Goal: Entertainment & Leisure: Consume media (video, audio)

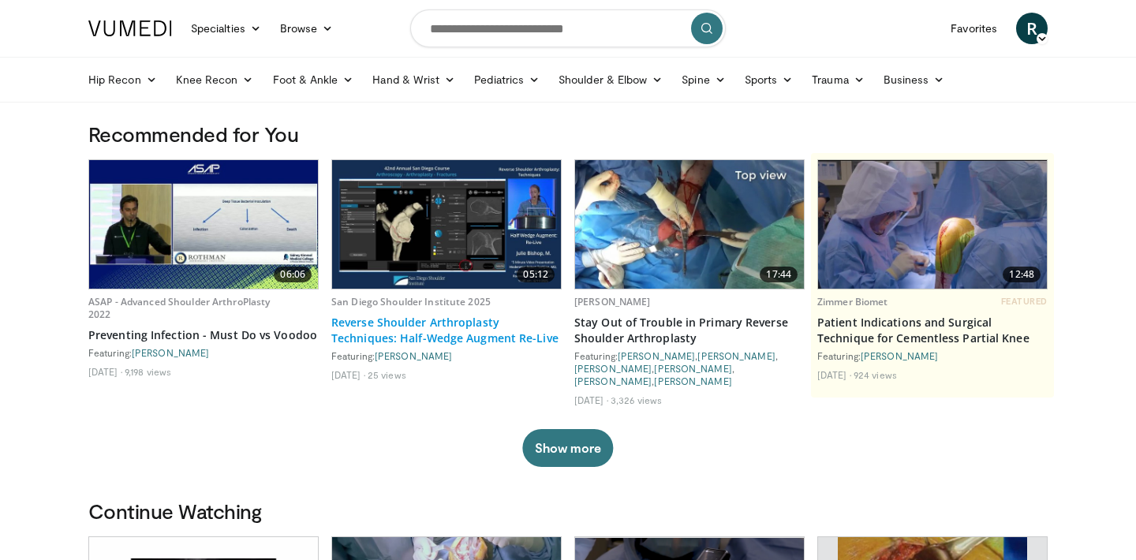
click at [461, 327] on link "Reverse Shoulder Arthroplasty Techniques: Half-Wedge Augment Re-Live" at bounding box center [446, 331] width 230 height 32
click at [301, 40] on link "Browse" at bounding box center [307, 29] width 73 height 32
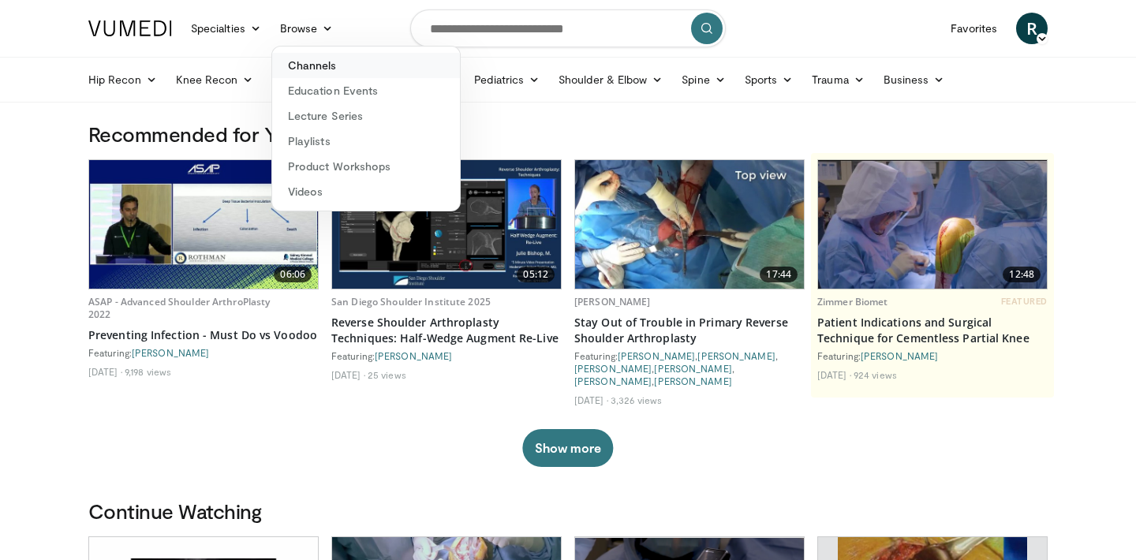
click at [305, 67] on link "Channels" at bounding box center [366, 65] width 188 height 25
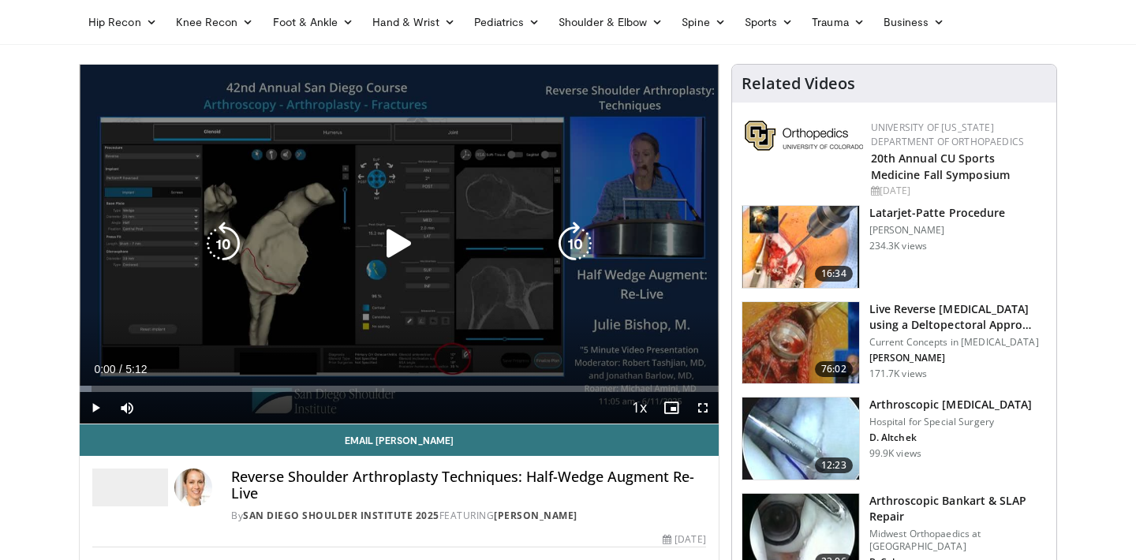
scroll to position [50, 0]
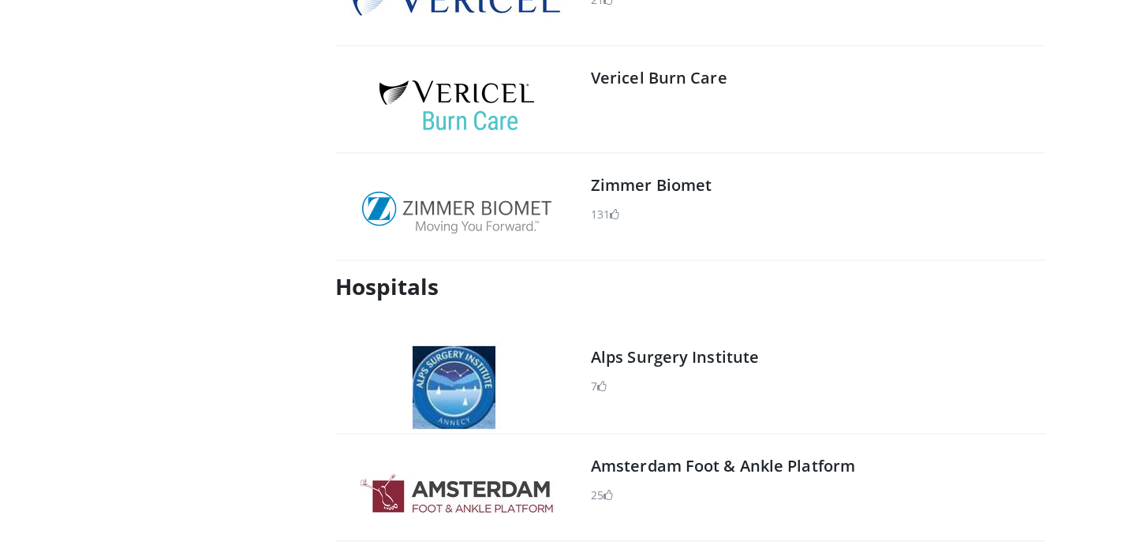
scroll to position [2451, 0]
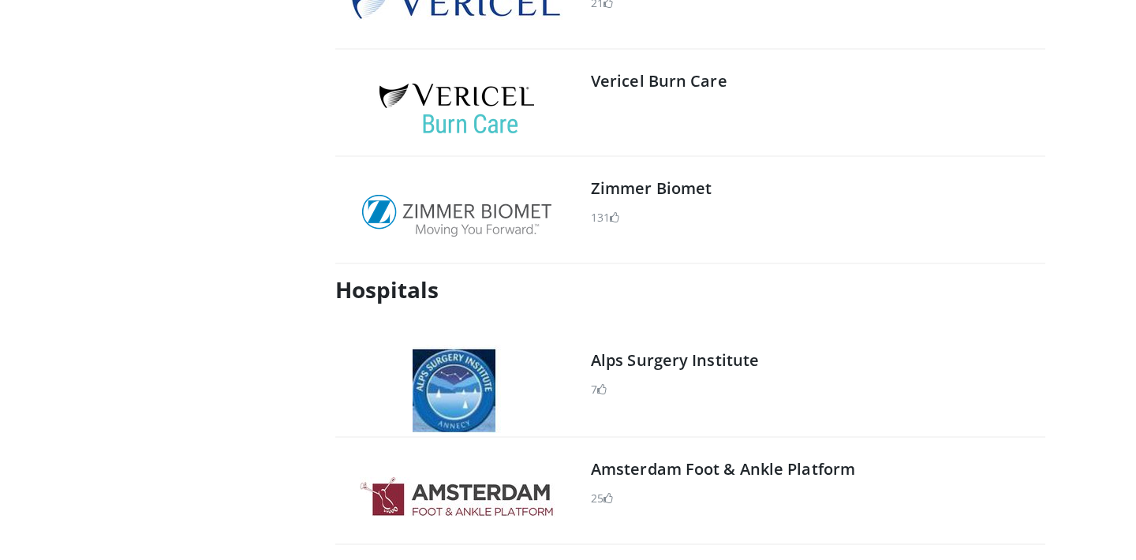
click at [502, 225] on img at bounding box center [456, 216] width 189 height 42
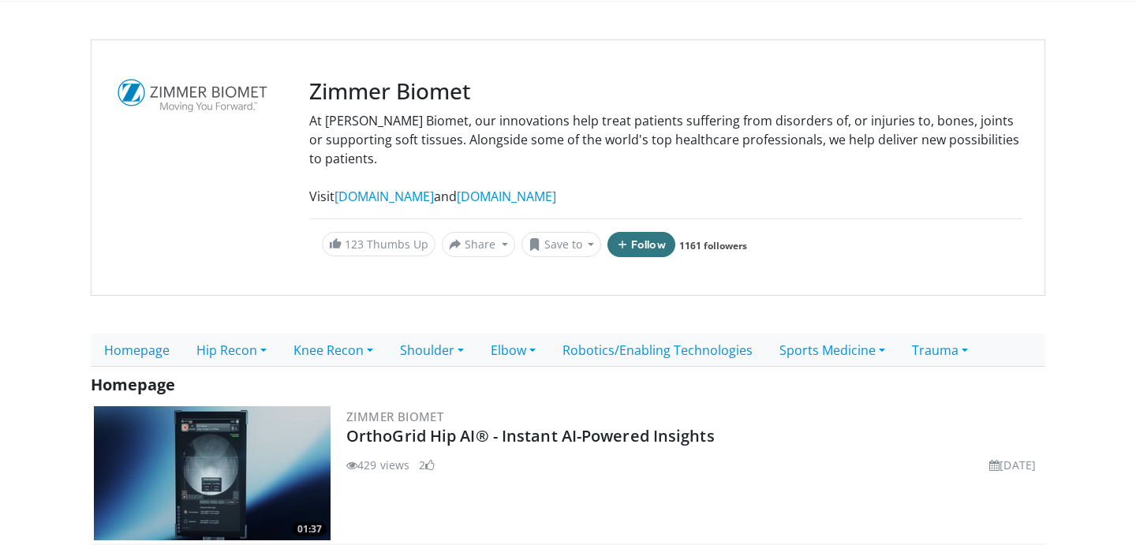
scroll to position [103, 0]
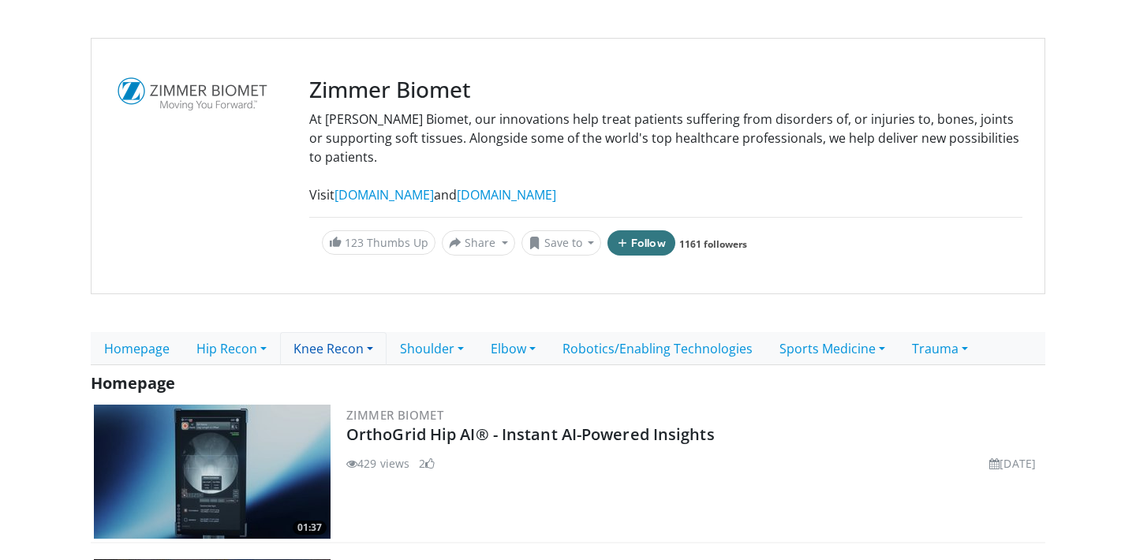
click at [356, 344] on link "Knee Recon" at bounding box center [333, 348] width 107 height 33
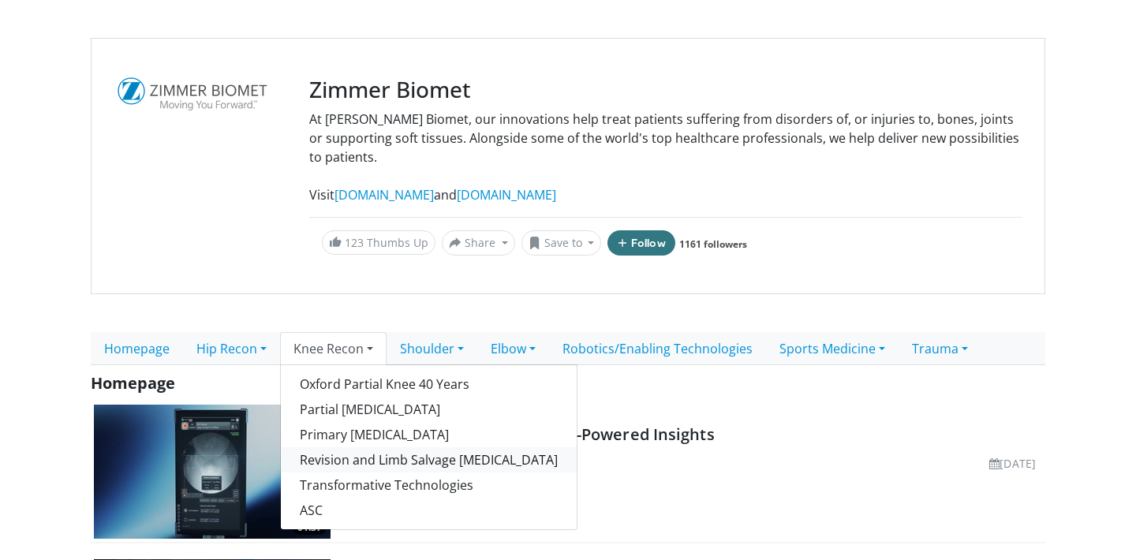
click at [362, 465] on link "Revision and Limb Salvage Knee Arthroplasty" at bounding box center [429, 459] width 296 height 25
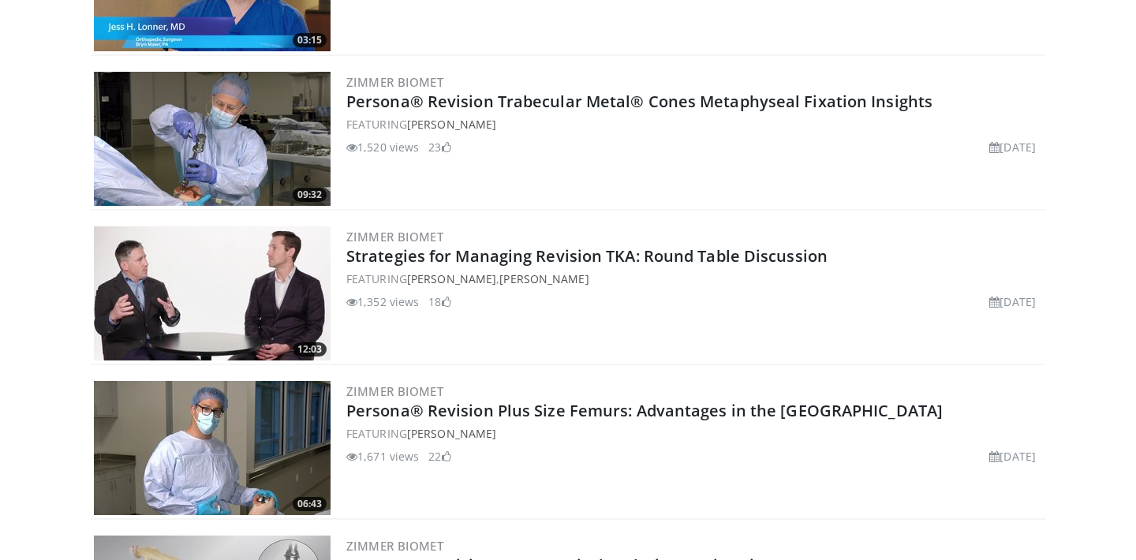
scroll to position [934, 0]
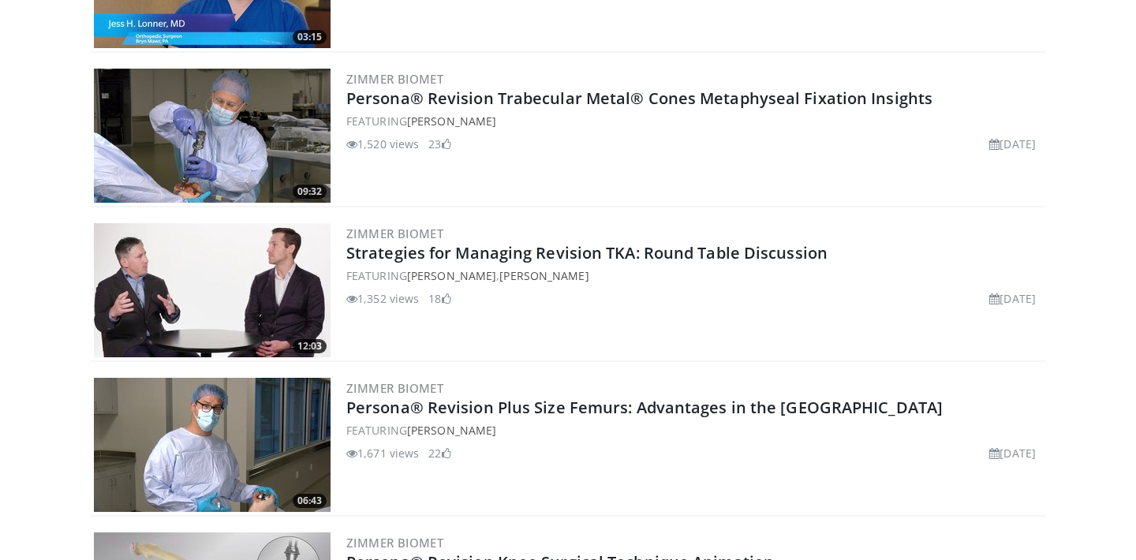
click at [284, 114] on img at bounding box center [212, 136] width 237 height 134
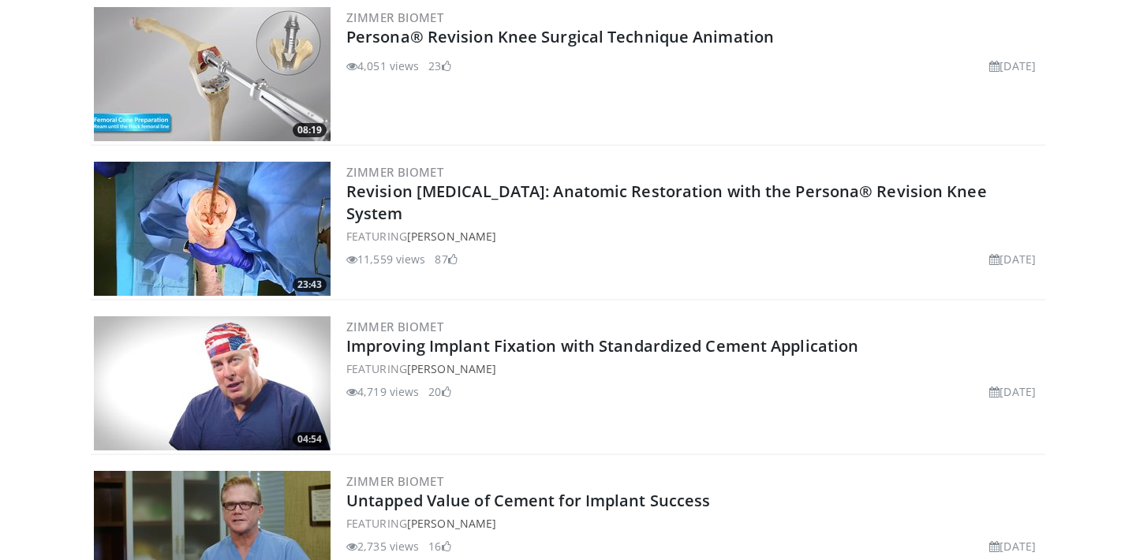
scroll to position [1462, 0]
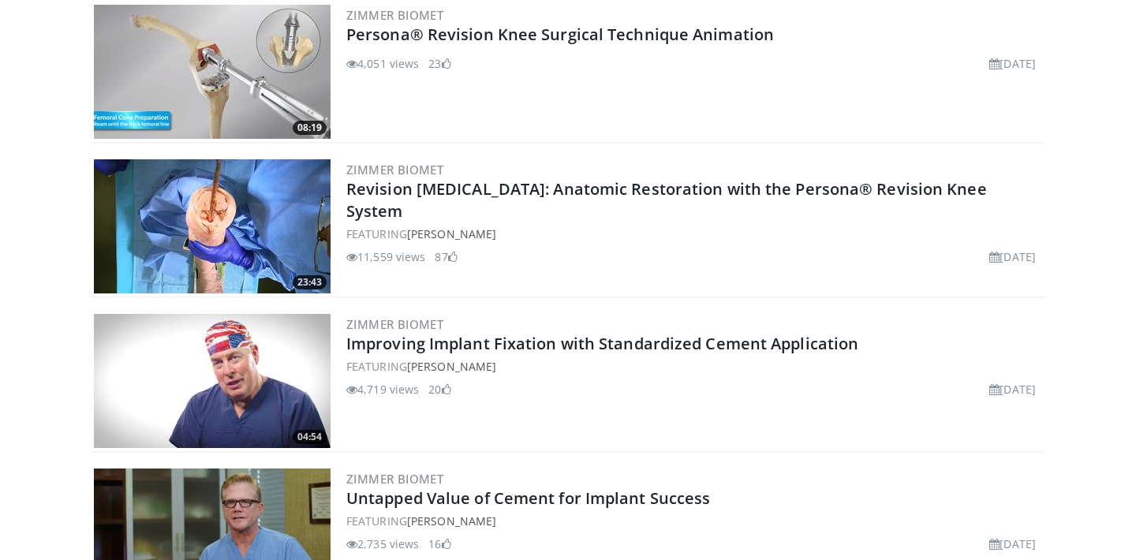
click at [288, 194] on img at bounding box center [212, 226] width 237 height 134
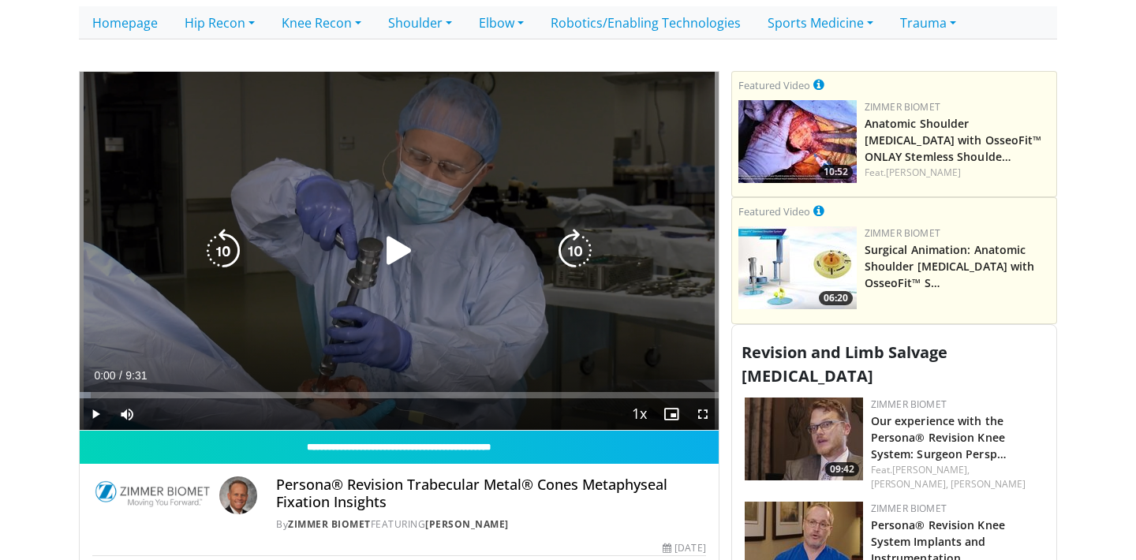
scroll to position [429, 0]
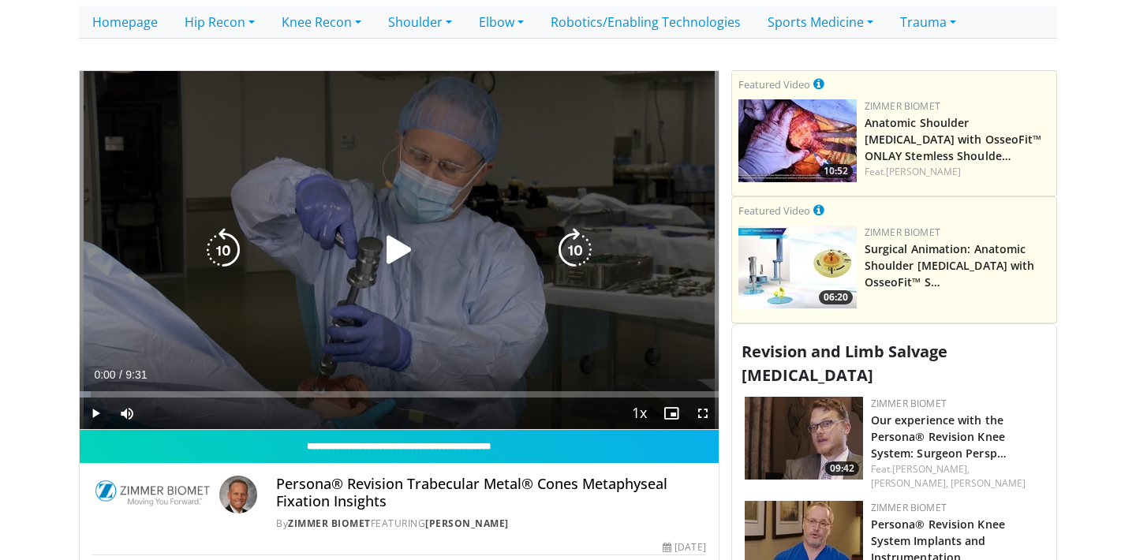
click at [396, 228] on icon "Video Player" at bounding box center [399, 250] width 44 height 44
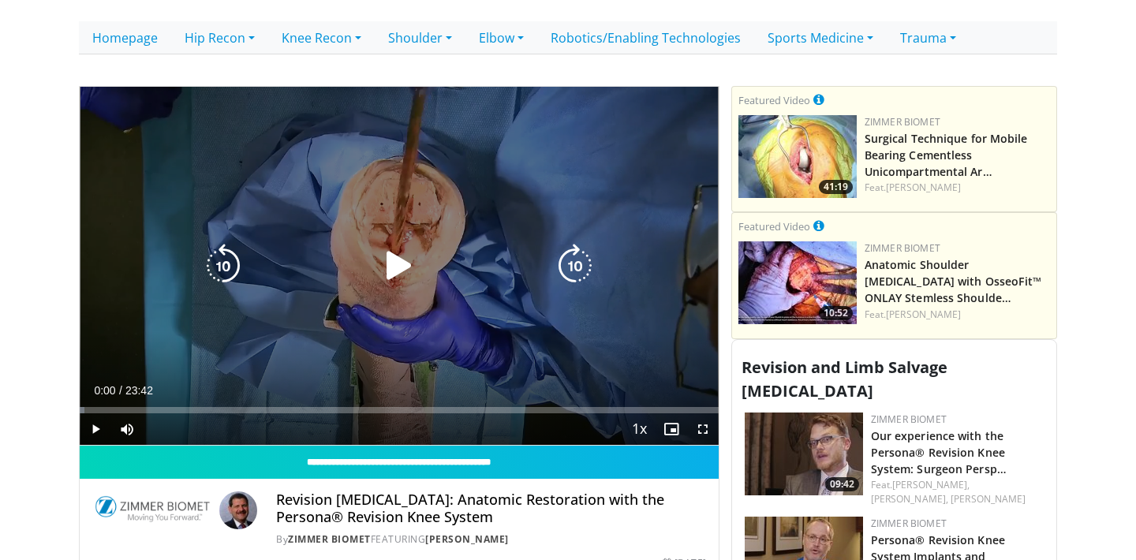
scroll to position [413, 0]
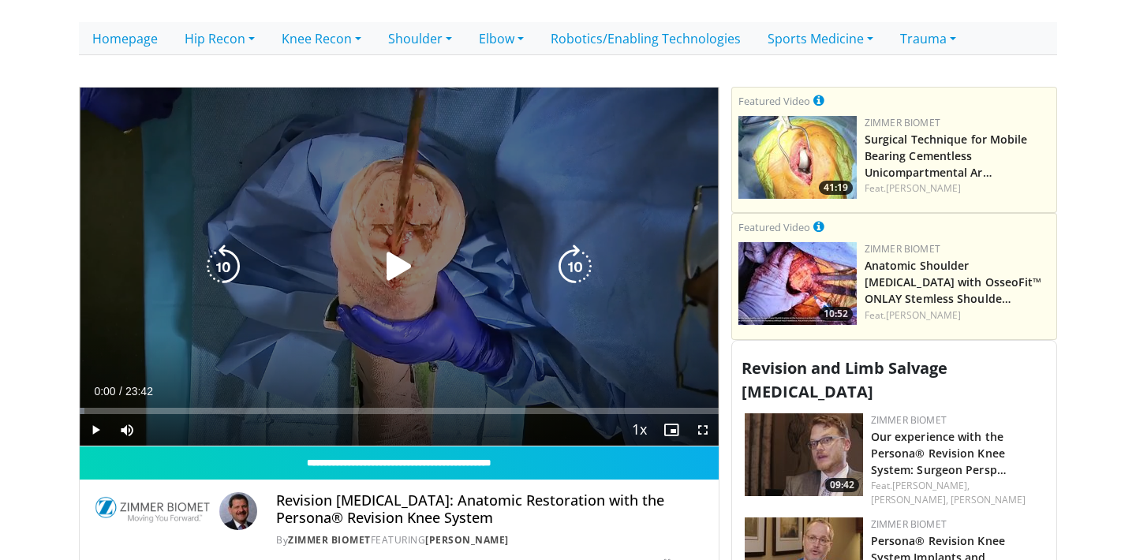
click at [397, 248] on icon "Video Player" at bounding box center [399, 267] width 44 height 44
